Goal: Find specific page/section: Find specific page/section

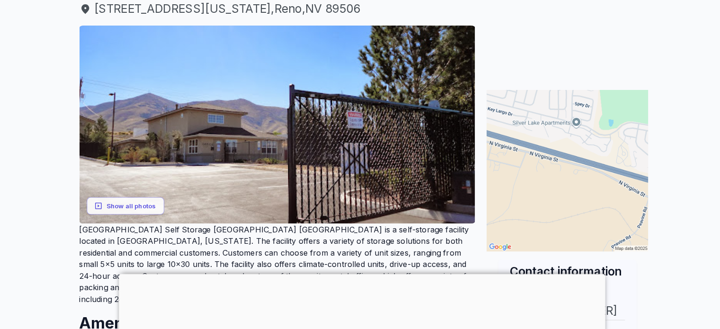
scroll to position [122, 0]
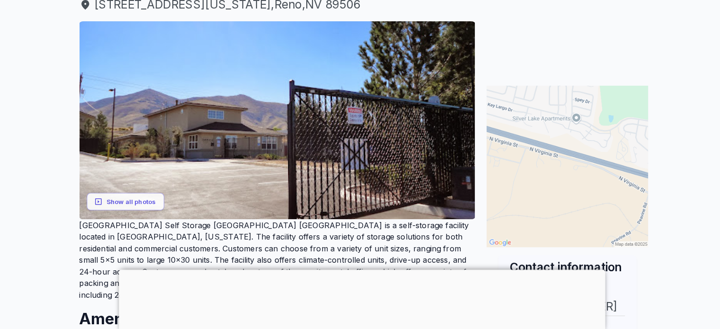
click at [558, 130] on img at bounding box center [561, 167] width 158 height 158
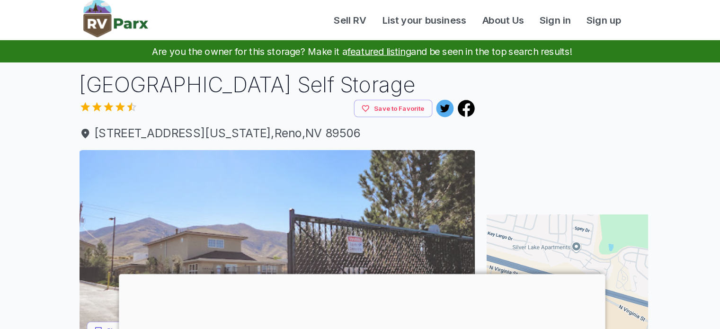
click at [384, 208] on img at bounding box center [277, 244] width 387 height 194
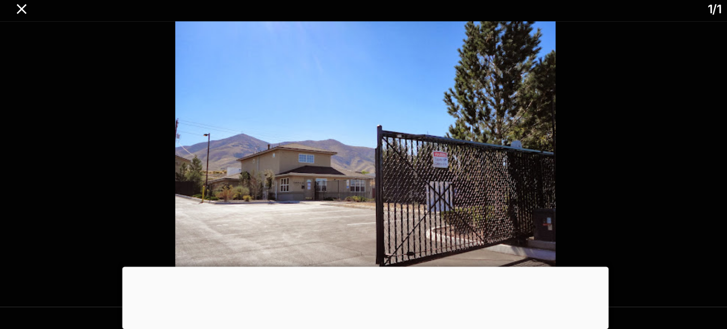
click at [508, 206] on img at bounding box center [364, 167] width 606 height 279
click at [672, 180] on div at bounding box center [363, 167] width 727 height 279
click at [682, 178] on div at bounding box center [363, 167] width 727 height 279
click at [521, 182] on img at bounding box center [364, 167] width 606 height 279
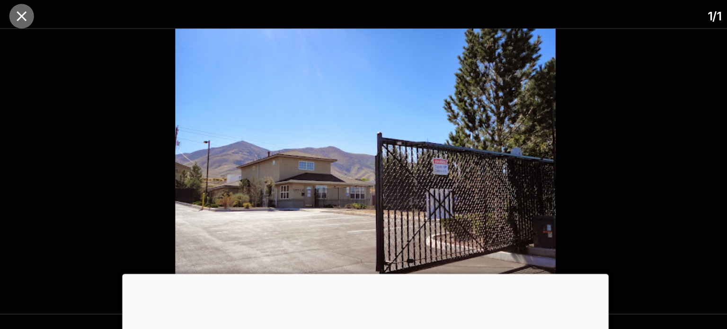
click at [28, 27] on button "close" at bounding box center [27, 16] width 24 height 24
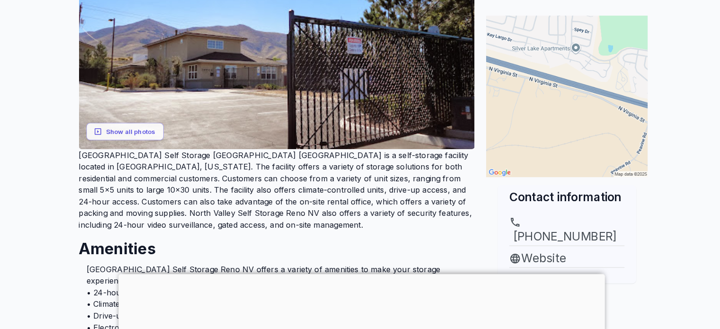
scroll to position [194, 0]
click at [550, 245] on link "Website" at bounding box center [561, 253] width 113 height 17
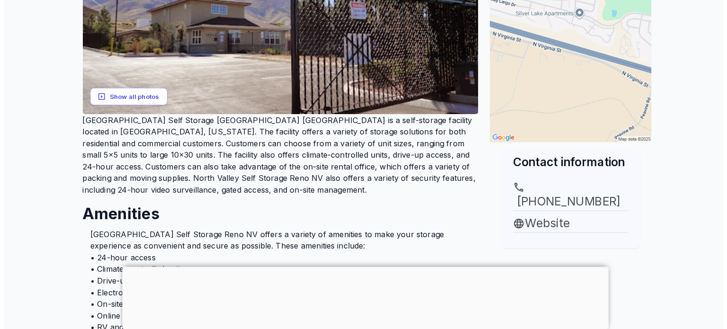
scroll to position [222, 0]
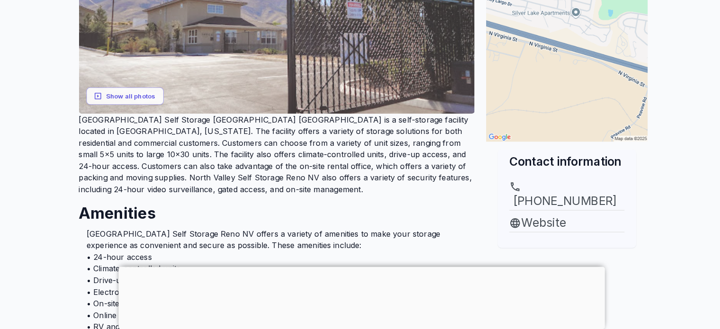
click at [329, 72] on img at bounding box center [277, 22] width 387 height 194
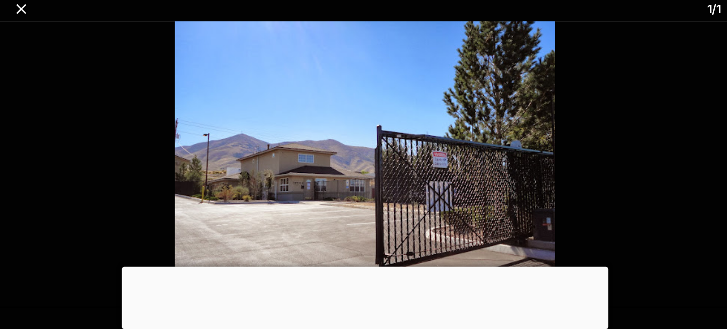
click at [637, 193] on img at bounding box center [364, 167] width 606 height 279
